Goal: Navigation & Orientation: Find specific page/section

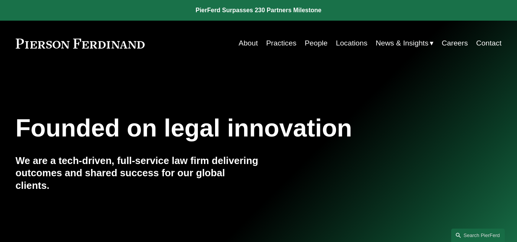
click at [284, 43] on link "Practices" at bounding box center [281, 43] width 30 height 15
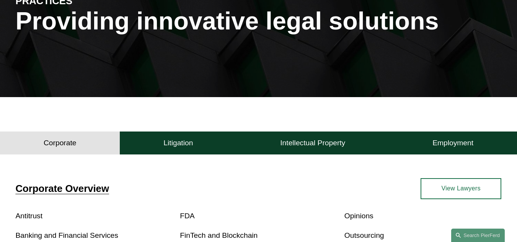
scroll to position [109, 0]
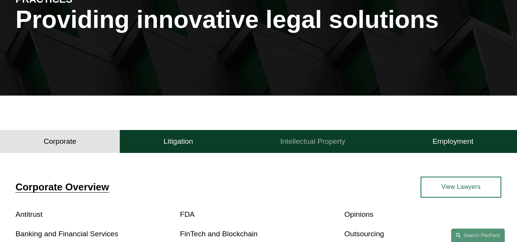
click at [294, 149] on button "Intellectual Property" at bounding box center [313, 141] width 152 height 23
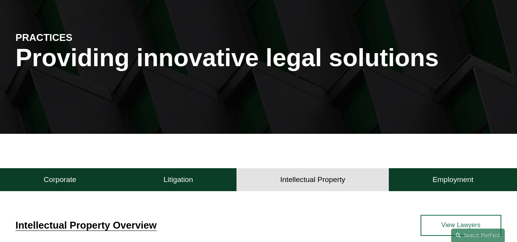
scroll to position [0, 0]
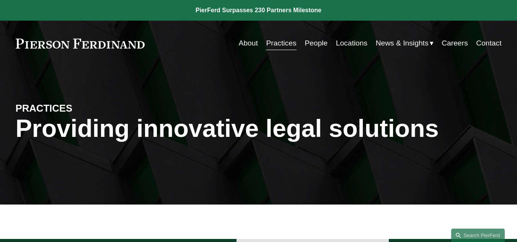
click at [357, 41] on link "Locations" at bounding box center [351, 43] width 31 height 15
